Goal: Understand process/instructions

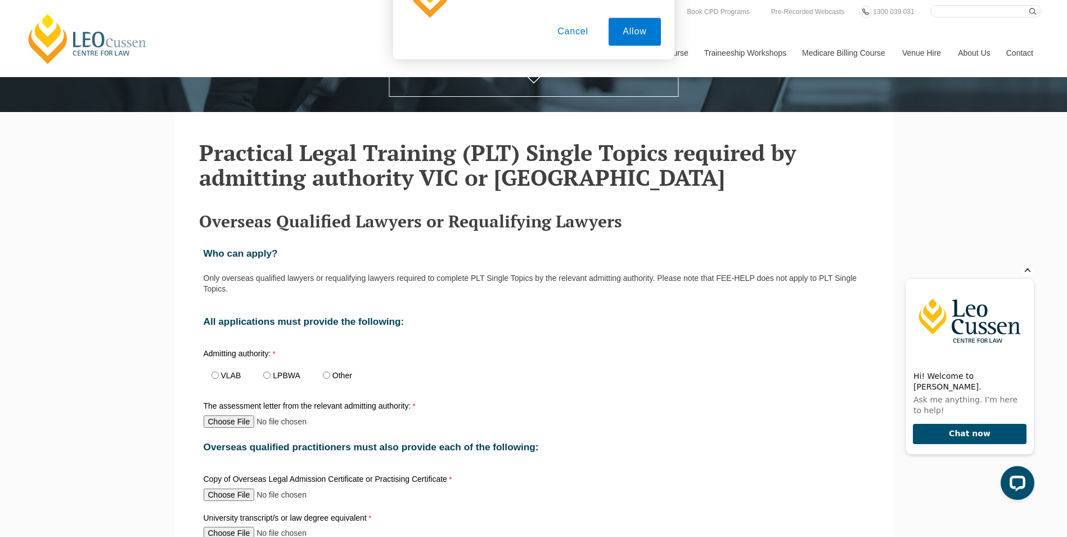
click at [1025, 276] on icon "Hide greeting" at bounding box center [1028, 269] width 14 height 14
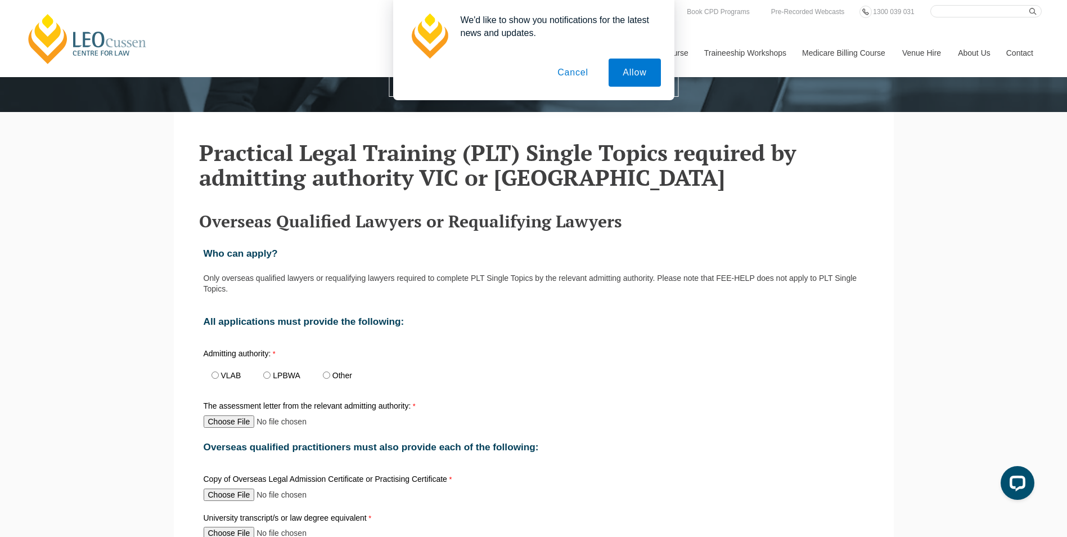
click at [576, 67] on button "Cancel" at bounding box center [573, 73] width 59 height 28
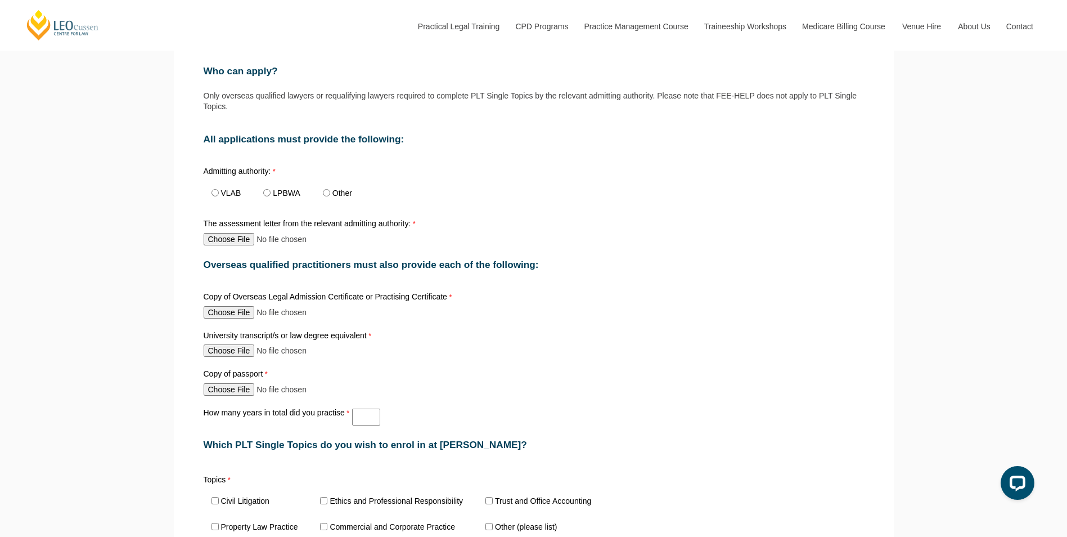
scroll to position [519, 0]
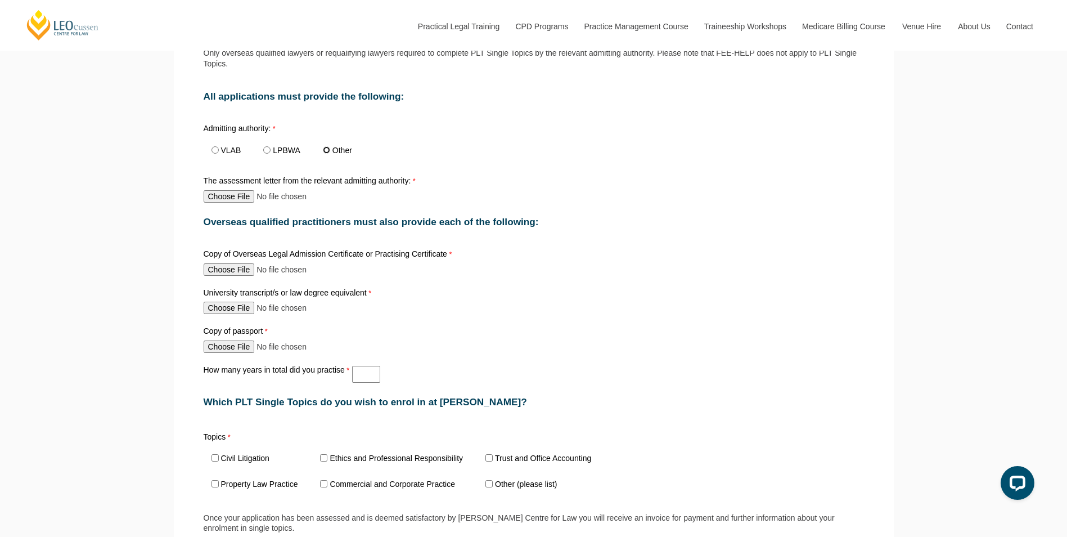
click at [328, 150] on input "Other" at bounding box center [326, 149] width 7 height 7
radio input "true"
click at [236, 195] on input "The assessment letter from the relevant admitting authority:" at bounding box center [278, 196] width 149 height 12
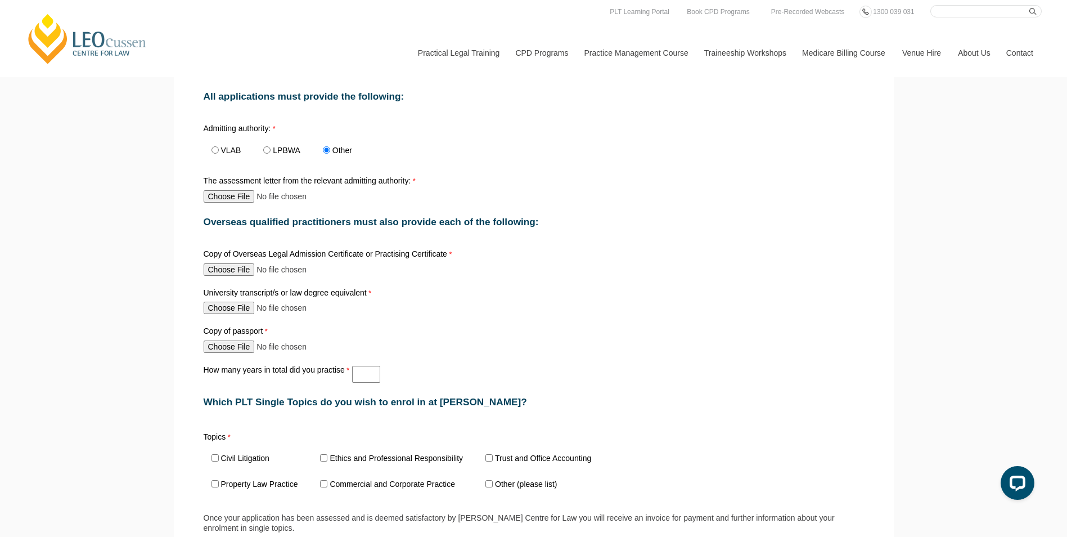
click at [768, 321] on div "Who can apply? Only overseas qualified lawyers or requalifying lawyers required…" at bounding box center [534, 528] width 670 height 1035
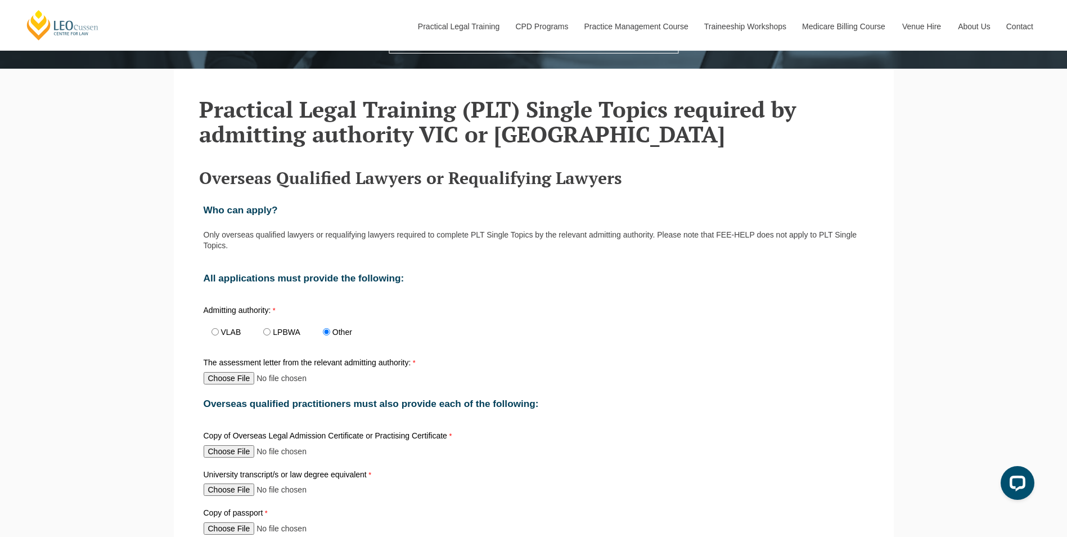
scroll to position [506, 0]
